Goal: Task Accomplishment & Management: Manage account settings

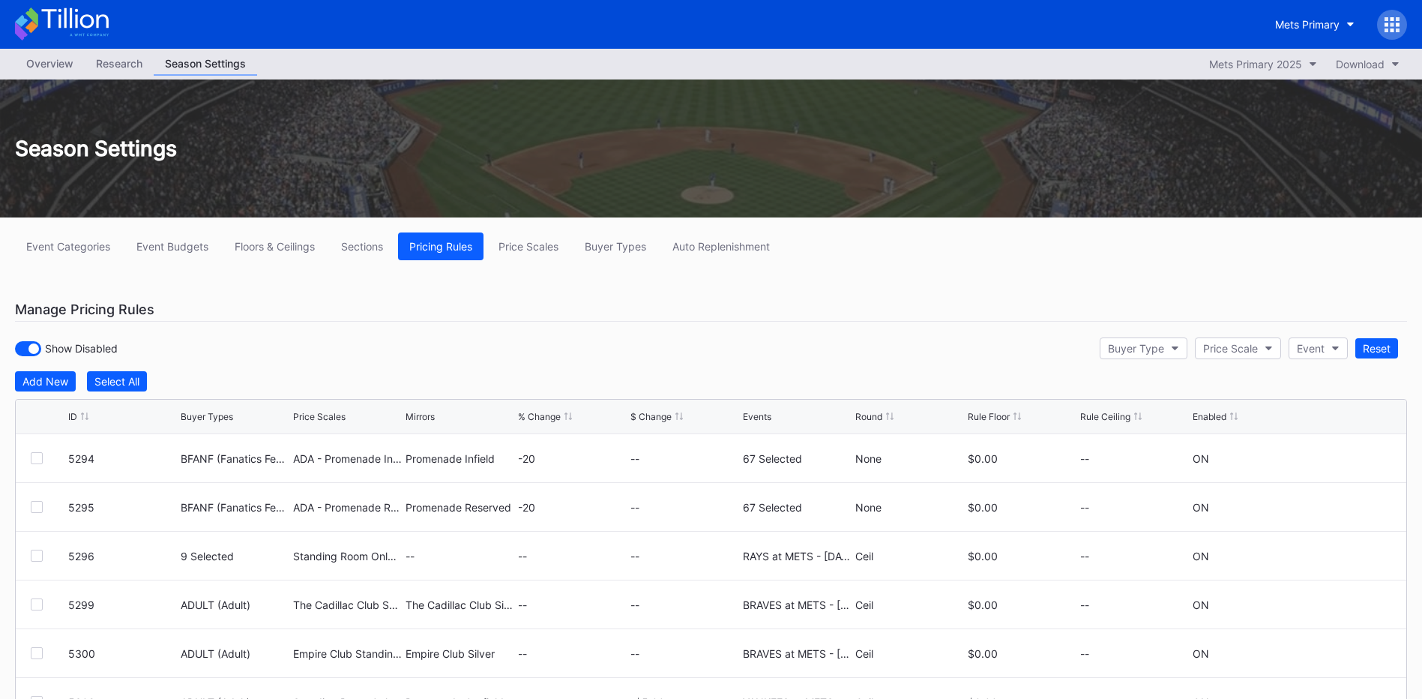
click at [1392, 28] on icon at bounding box center [1393, 30] width 4 height 4
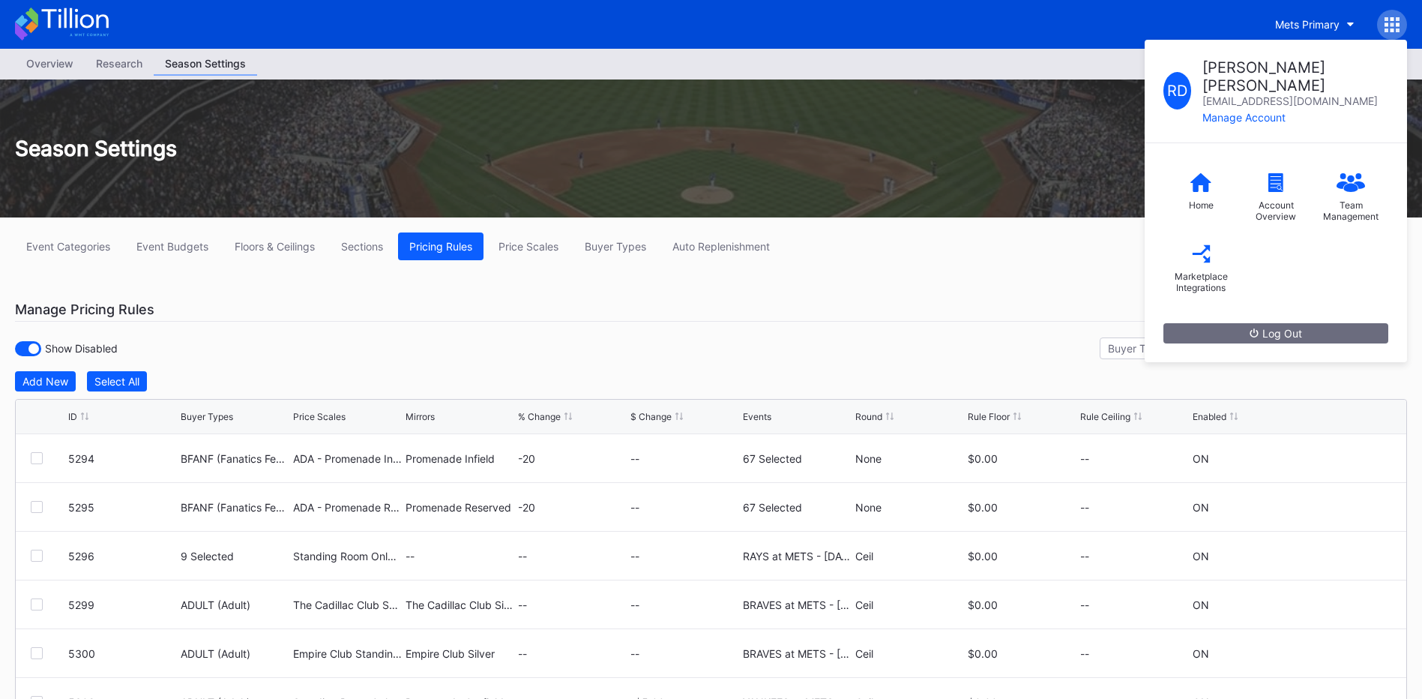
scroll to position [4532, 0]
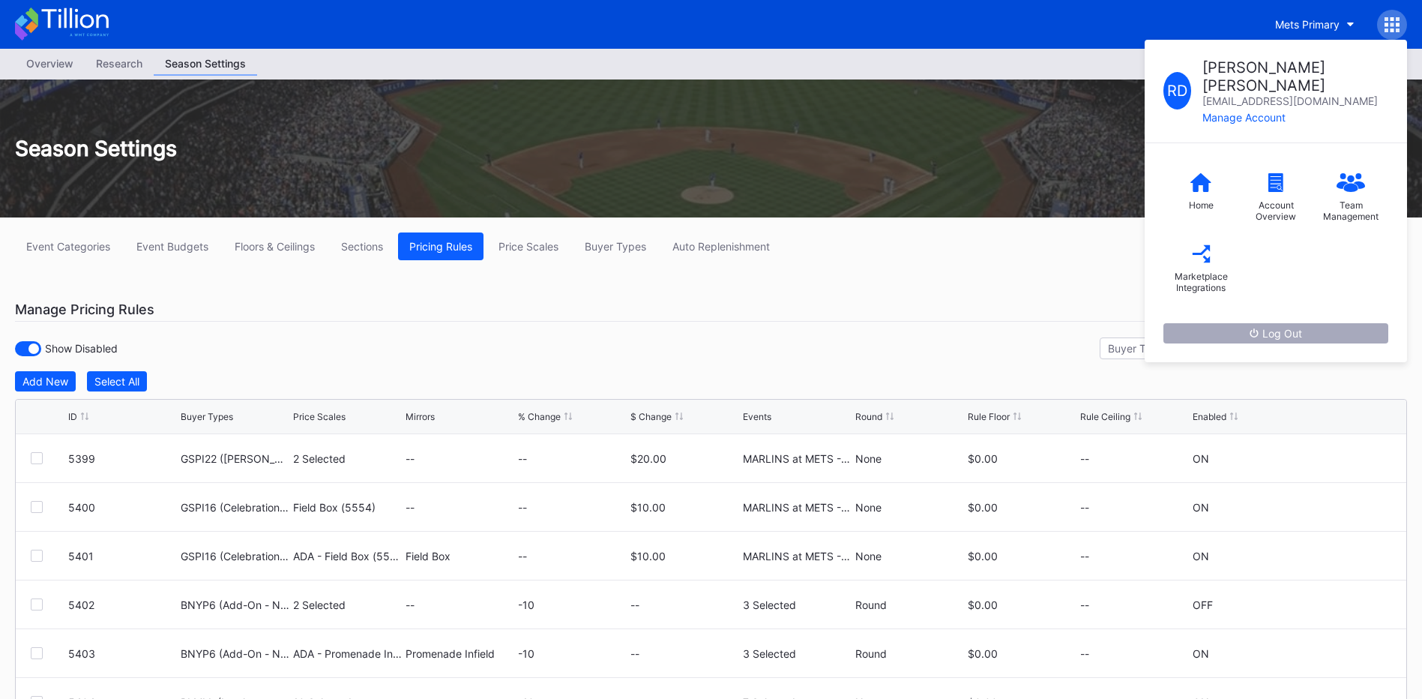
click at [1283, 327] on div "Log Out" at bounding box center [1276, 333] width 52 height 13
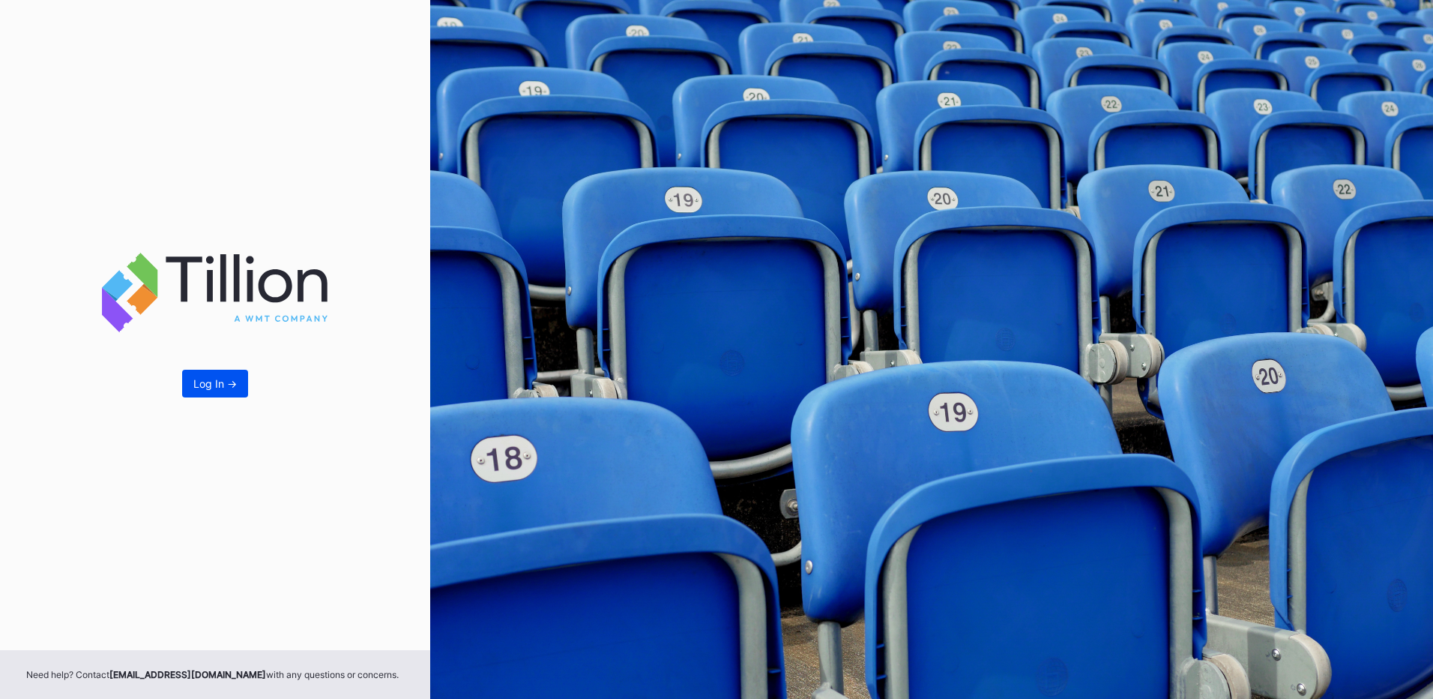
click at [207, 390] on div "Log In ->" at bounding box center [214, 383] width 43 height 13
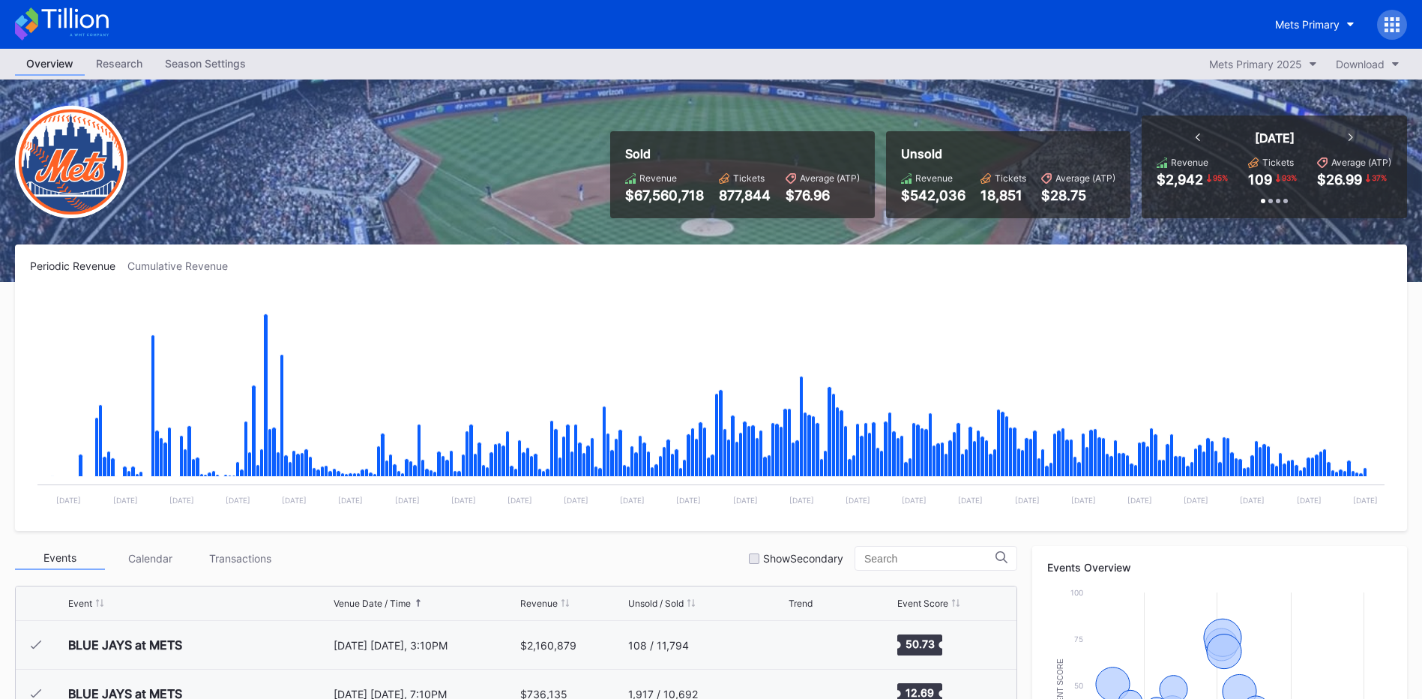
scroll to position [3460, 0]
click at [225, 58] on div "Season Settings" at bounding box center [205, 63] width 103 height 22
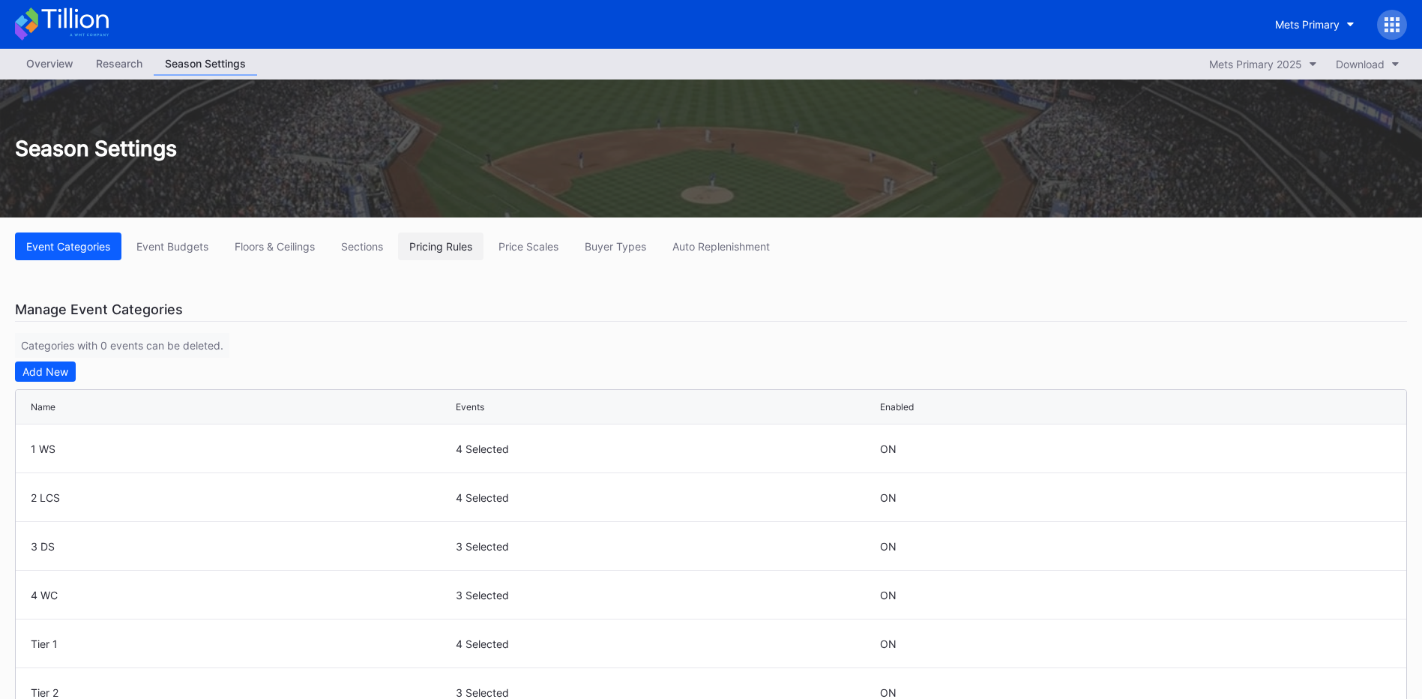
click at [448, 248] on div "Pricing Rules" at bounding box center [440, 246] width 63 height 13
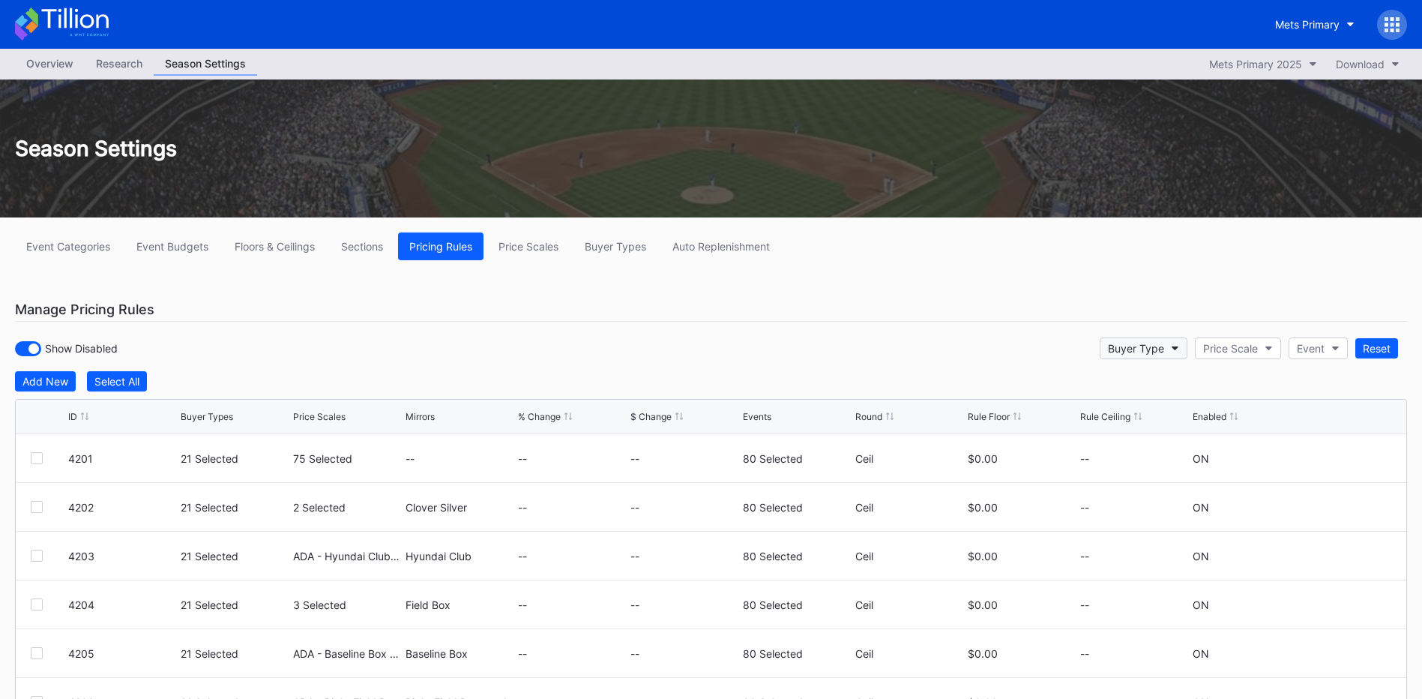
click at [1125, 346] on div "Buyer Type" at bounding box center [1136, 348] width 56 height 13
type input "ghoff"
click at [1226, 418] on div "GHOFF (Group - Hats Off Package%)" at bounding box center [1201, 415] width 182 height 13
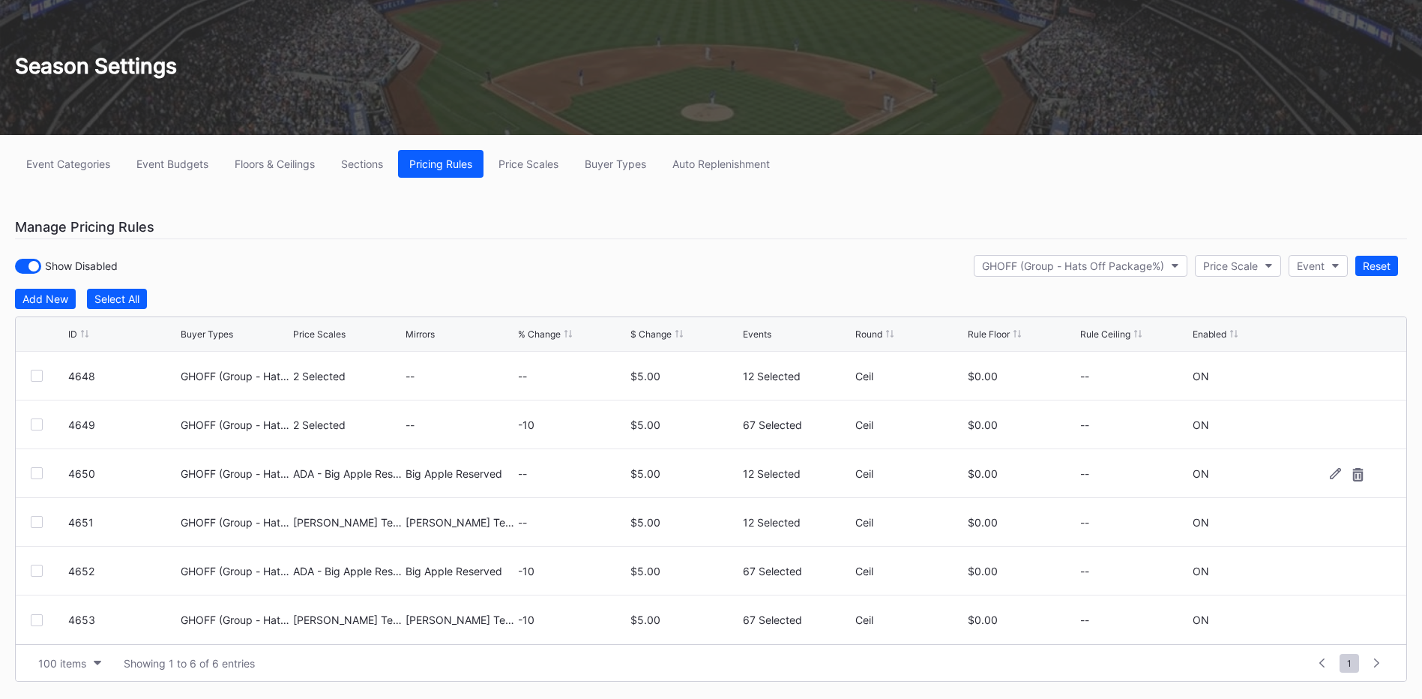
scroll to position [118, 0]
